Goal: Task Accomplishment & Management: Use online tool/utility

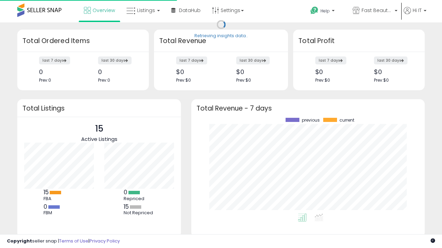
scroll to position [96, 219]
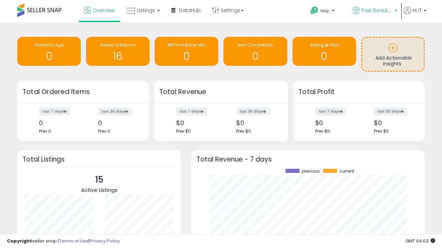
click at [374, 11] on span "Fast Beauty ([GEOGRAPHIC_DATA])" at bounding box center [376, 10] width 31 height 7
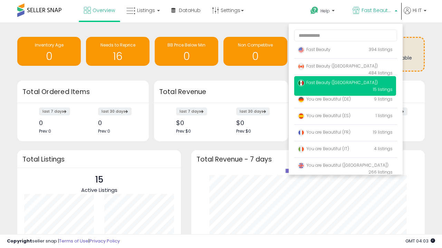
click at [345, 67] on span "Fast Beauty ([GEOGRAPHIC_DATA])" at bounding box center [337, 66] width 80 height 6
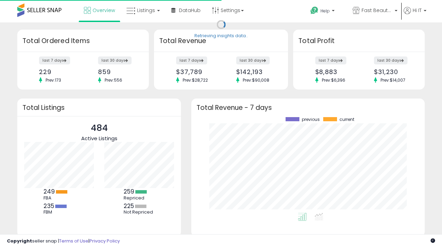
scroll to position [96, 219]
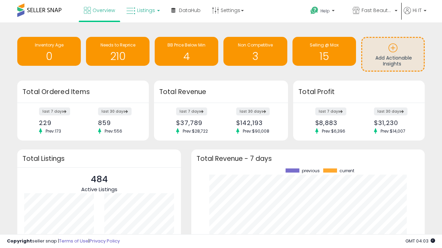
click at [142, 10] on span "Listings" at bounding box center [146, 10] width 18 height 7
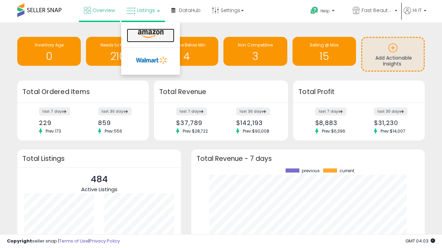
click at [150, 34] on icon at bounding box center [151, 34] width 30 height 9
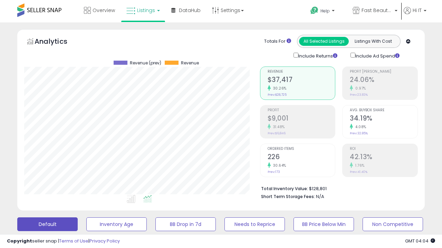
scroll to position [141, 235]
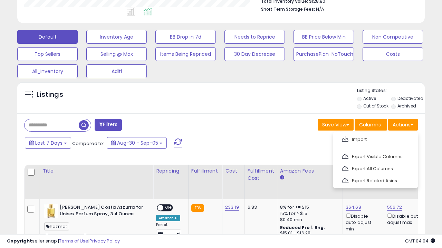
click at [345, 138] on span at bounding box center [345, 139] width 7 height 5
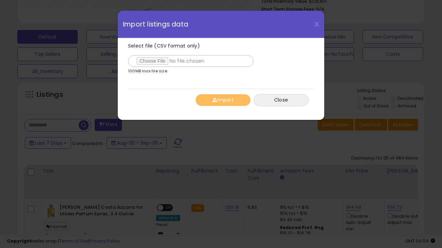
type input "**********"
click at [223, 100] on button "Import" at bounding box center [222, 100] width 55 height 12
